Goal: Task Accomplishment & Management: Use online tool/utility

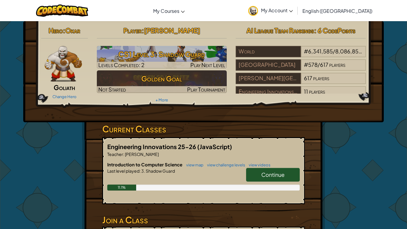
click at [286, 173] on link "Continue" at bounding box center [273, 175] width 54 height 14
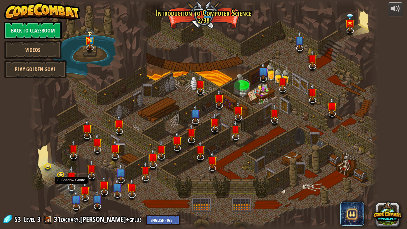
click at [72, 186] on img at bounding box center [71, 176] width 10 height 23
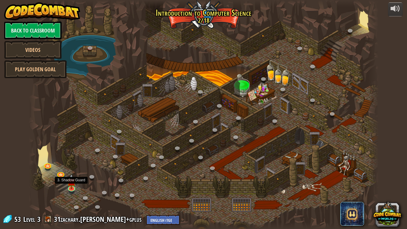
click at [72, 186] on img at bounding box center [71, 181] width 9 height 15
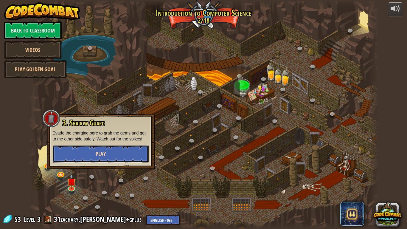
click at [104, 156] on span "Play" at bounding box center [101, 153] width 10 height 7
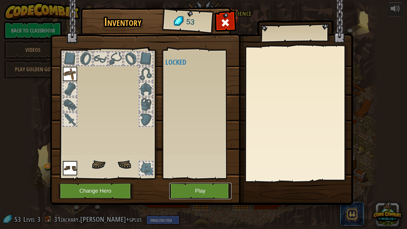
click at [203, 188] on button "Play" at bounding box center [200, 190] width 62 height 16
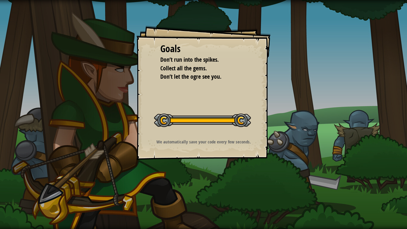
click at [301, 127] on div "Goals Don’t run into the spikes. Collect all the gems. Don’t let the ogre see y…" at bounding box center [203, 114] width 407 height 229
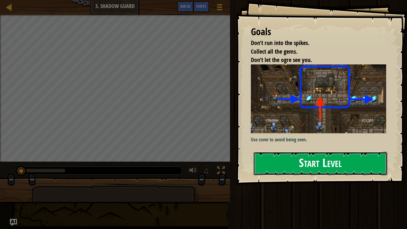
click at [320, 160] on button "Start Level" at bounding box center [320, 164] width 134 height 24
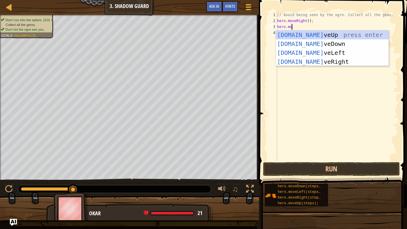
scroll to position [3, 2]
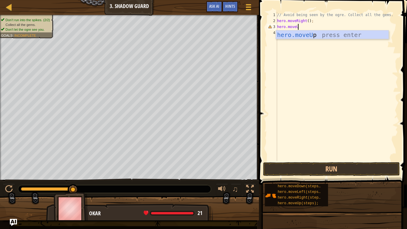
type textarea "hero.moveUp"
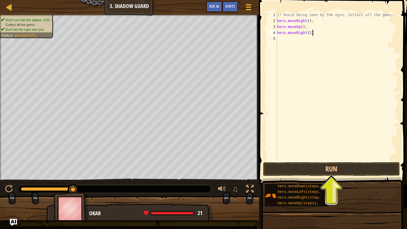
scroll to position [3, 5]
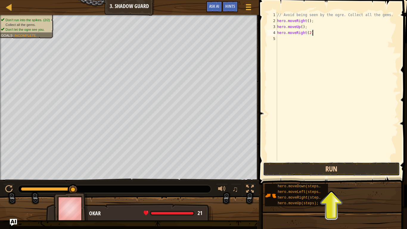
click at [334, 166] on button "Run" at bounding box center [331, 169] width 137 height 14
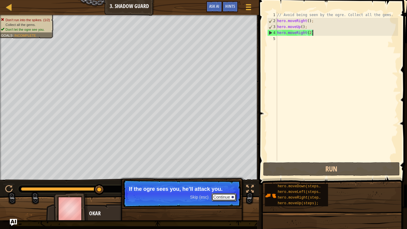
click at [221, 196] on button "Continue" at bounding box center [223, 197] width 25 height 8
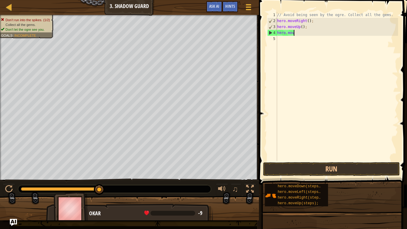
scroll to position [3, 1]
type textarea "h"
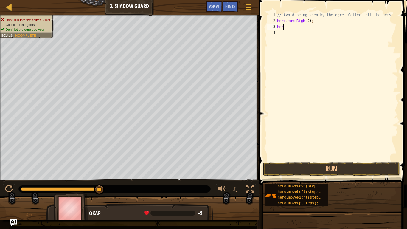
type textarea "h"
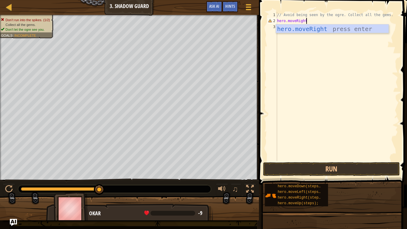
scroll to position [3, 4]
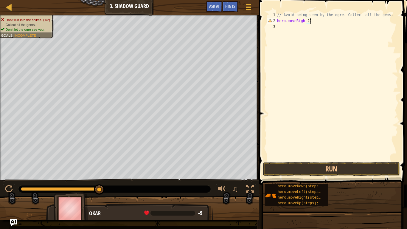
type textarea "hero.moveRight"
type textarea "h"
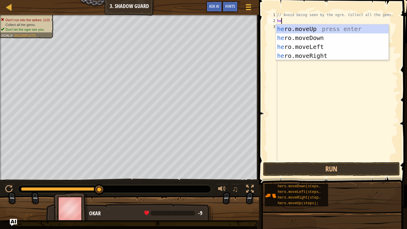
scroll to position [3, 1]
type textarea "hero.moveR"
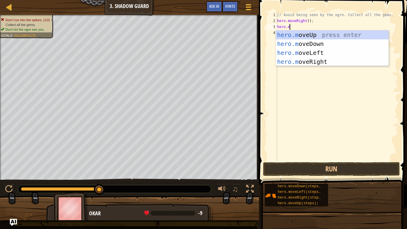
scroll to position [3, 2]
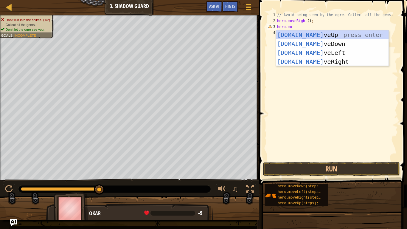
type textarea "hero.move"
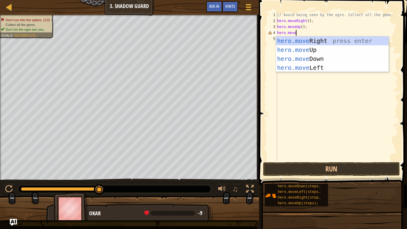
type textarea "hero.moveR"
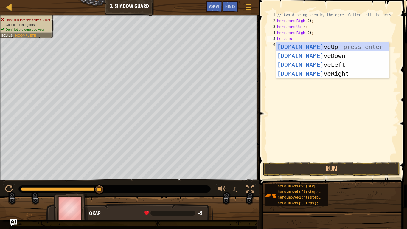
scroll to position [3, 2]
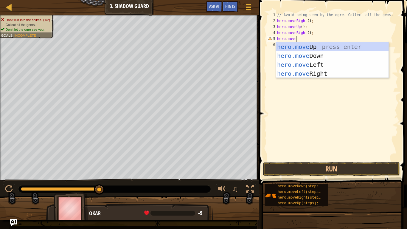
type textarea "hero.moveD"
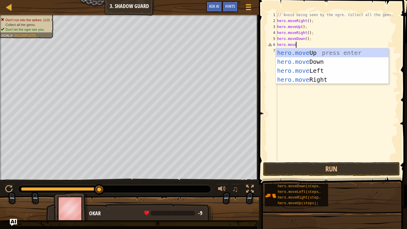
type textarea "hero.moveR"
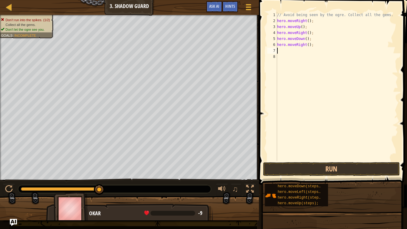
scroll to position [3, 0]
click at [322, 165] on button "Run" at bounding box center [331, 169] width 137 height 14
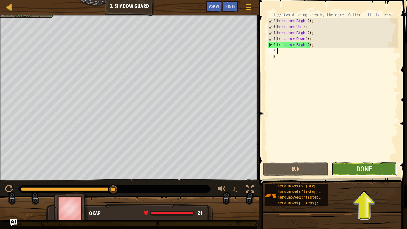
click at [353, 173] on button "Done" at bounding box center [363, 169] width 65 height 14
